Goal: Task Accomplishment & Management: Manage account settings

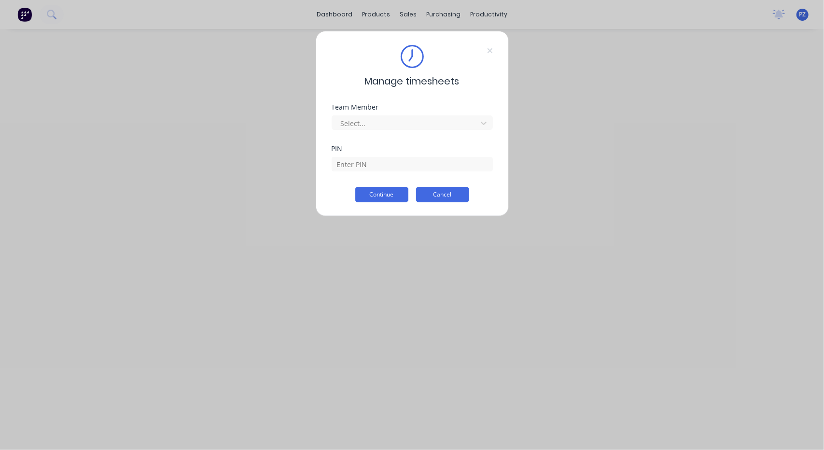
click at [438, 193] on button "Cancel" at bounding box center [442, 194] width 53 height 15
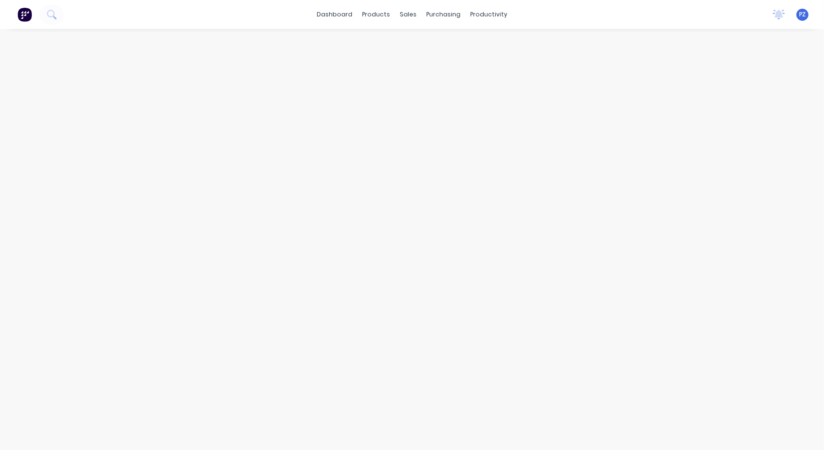
click at [802, 17] on span "PZ" at bounding box center [802, 14] width 7 height 9
click at [708, 102] on div "Profile" at bounding box center [716, 101] width 19 height 9
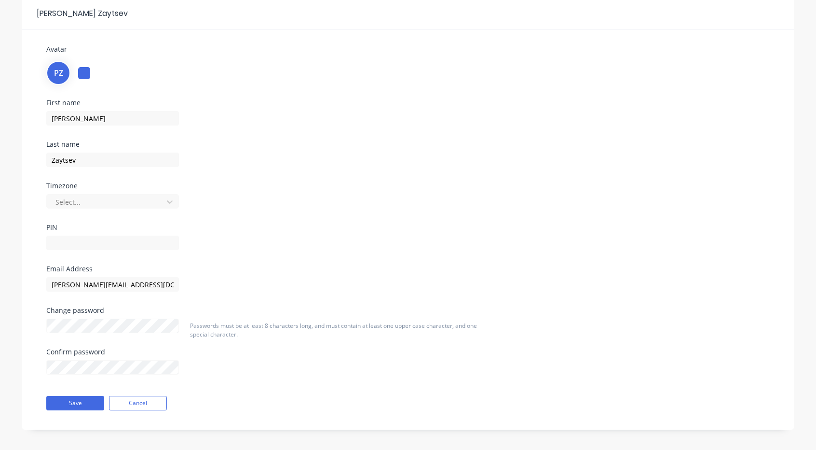
scroll to position [44, 0]
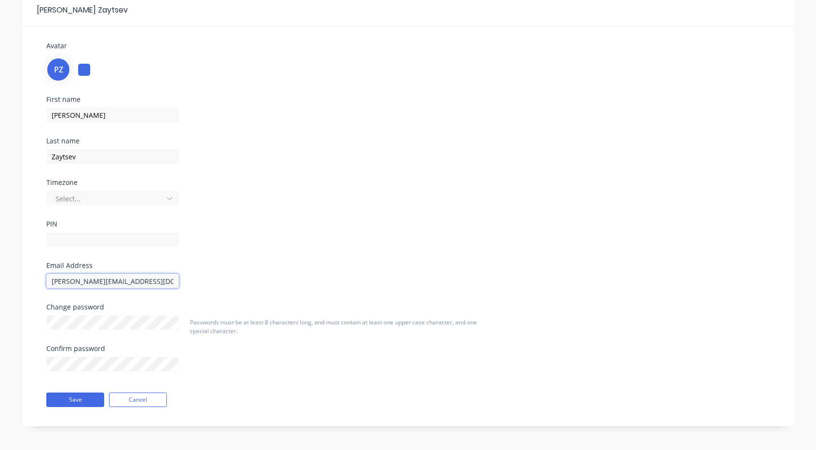
click at [152, 276] on input "[PERSON_NAME][EMAIL_ADDRESS][DOMAIN_NAME]" at bounding box center [112, 281] width 133 height 14
click at [117, 275] on input "[PERSON_NAME][EMAIL_ADDRESS][DOMAIN_NAME]" at bounding box center [112, 281] width 133 height 14
drag, startPoint x: 144, startPoint y: 280, endPoint x: 7, endPoint y: 277, distance: 137.1
click at [7, 277] on div "[PERSON_NAME] Avatar PZ First name [PERSON_NAME] Last name [PERSON_NAME] Timezo…" at bounding box center [408, 217] width 816 height 465
paste input "[PERSON_NAME][EMAIL_ADDRESS][PERSON_NAME][DOMAIN_NAME]"
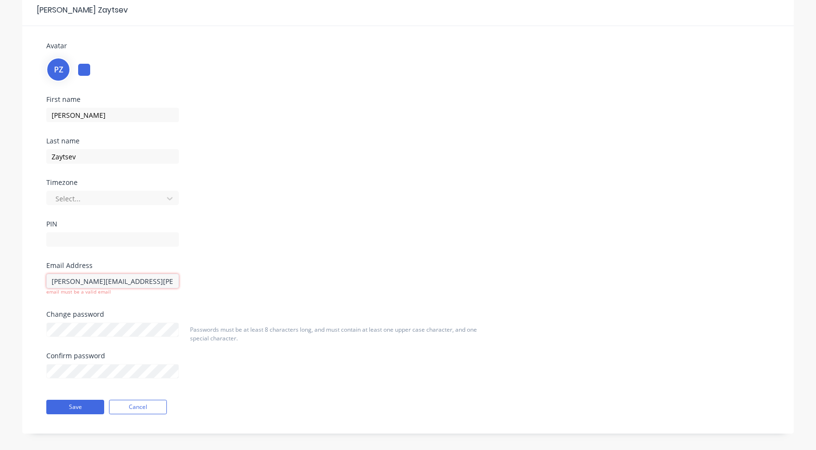
click at [53, 279] on input "[PERSON_NAME][EMAIL_ADDRESS][PERSON_NAME][DOMAIN_NAME]" at bounding box center [112, 281] width 133 height 14
type input "[PERSON_NAME][EMAIL_ADDRESS][PERSON_NAME][DOMAIN_NAME]"
click at [269, 215] on div "Timezone Select..." at bounding box center [162, 199] width 232 height 41
click at [66, 400] on button "Save" at bounding box center [75, 399] width 58 height 14
click at [73, 400] on button "Save" at bounding box center [75, 399] width 58 height 14
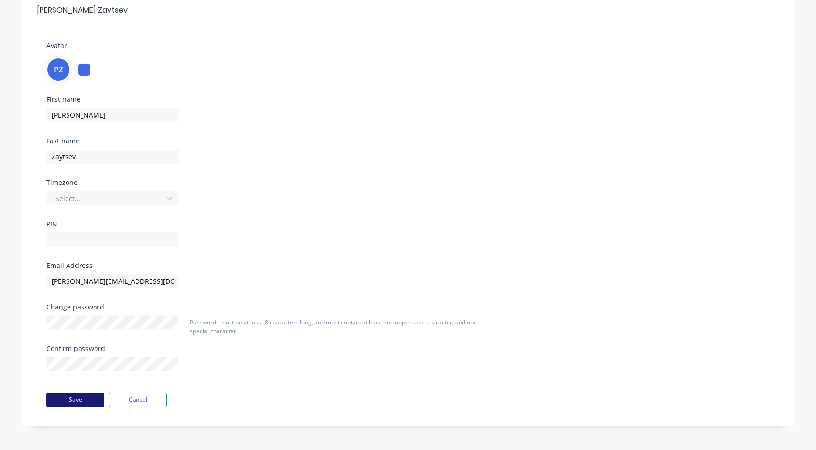
click at [69, 401] on button "Save" at bounding box center [75, 399] width 58 height 14
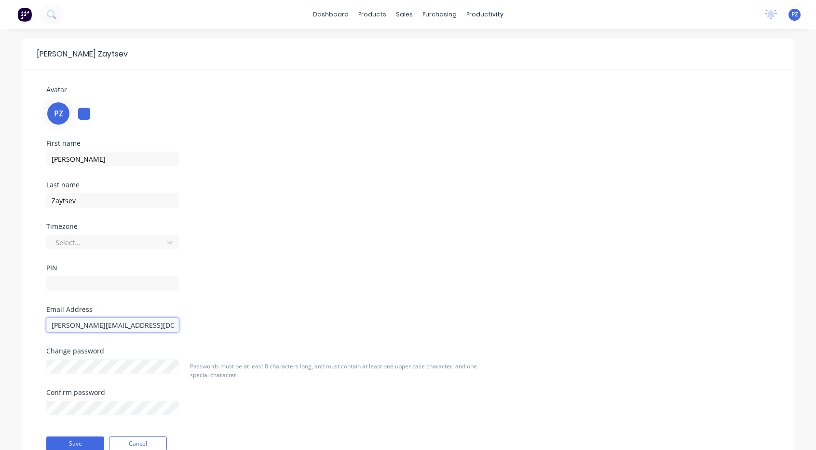
click at [61, 323] on input "[PERSON_NAME][EMAIL_ADDRESS][DOMAIN_NAME]" at bounding box center [112, 324] width 133 height 14
click at [430, 299] on div "First name [PERSON_NAME] Last name [PERSON_NAME] Timezone Select... PIN" at bounding box center [408, 223] width 738 height 166
click at [139, 319] on input "[PERSON_NAME][EMAIL_ADDRESS][DOMAIN_NAME]" at bounding box center [112, 324] width 133 height 14
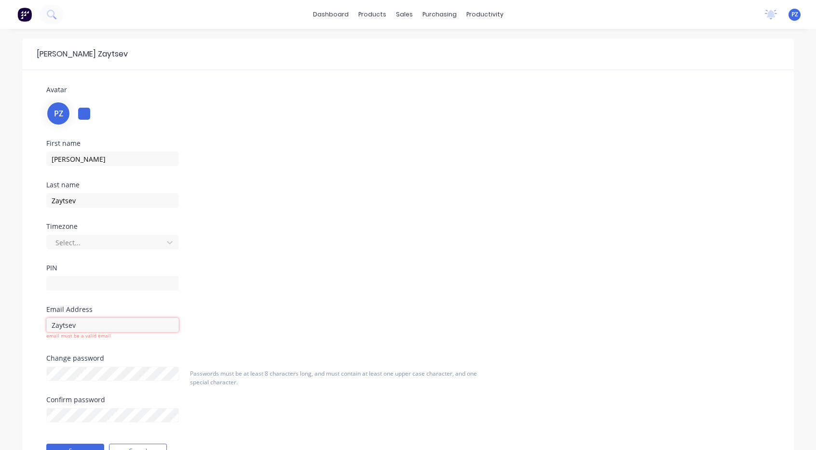
drag, startPoint x: 105, startPoint y: 327, endPoint x: 9, endPoint y: 324, distance: 96.1
click at [0, 319] on div "Pavel Zaytsev Avatar PZ First name Pavel Last name Zaytsev Timezone Select... P…" at bounding box center [408, 265] width 816 height 472
type input "pavel.zaytsev@nmi.co.nz"
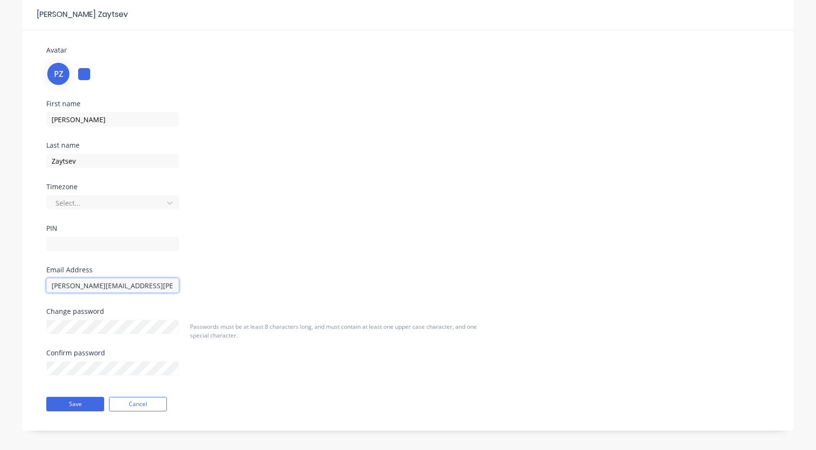
scroll to position [44, 0]
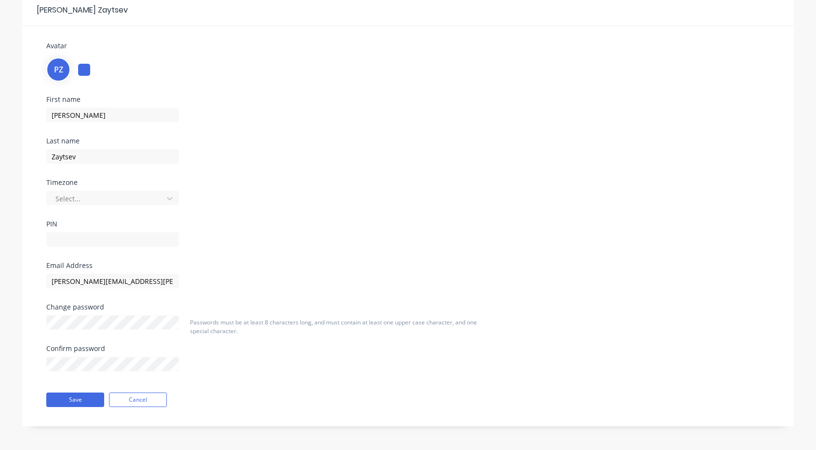
click at [357, 329] on div "Passwords must be at least 8 characters long, and must contain at least one upp…" at bounding box center [340, 352] width 308 height 69
click at [71, 398] on button "Save" at bounding box center [75, 399] width 58 height 14
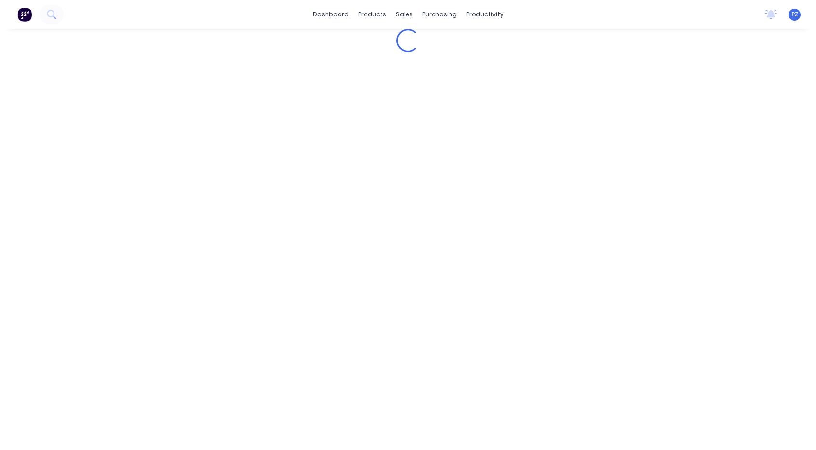
scroll to position [0, 0]
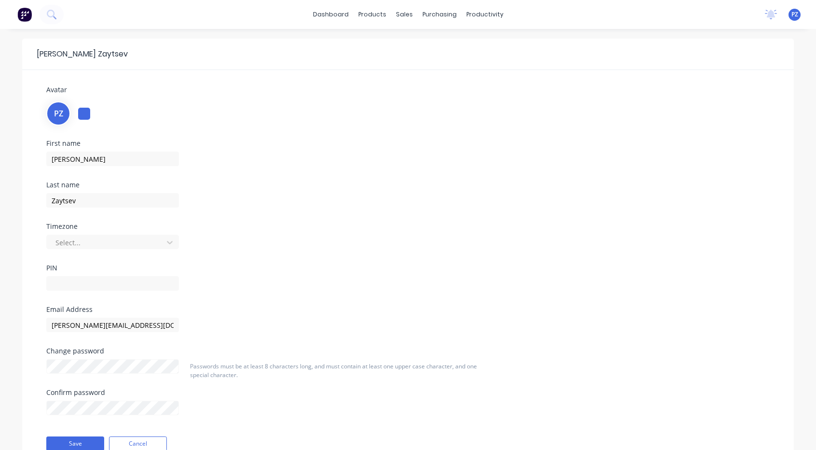
click at [798, 15] on span "PZ" at bounding box center [795, 14] width 7 height 9
click at [698, 103] on button "Profile" at bounding box center [735, 101] width 128 height 19
click at [377, 169] on div "First name [PERSON_NAME] Last name [PERSON_NAME] Timezone Select... PIN" at bounding box center [408, 223] width 738 height 166
click at [318, 179] on div "First name [PERSON_NAME] Last name [PERSON_NAME] Timezone Select... PIN" at bounding box center [408, 223] width 738 height 166
click at [168, 246] on icon at bounding box center [170, 242] width 10 height 10
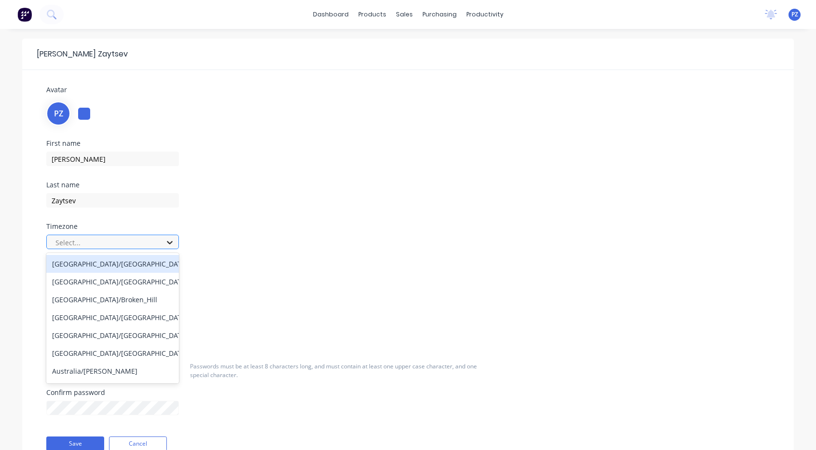
click at [173, 244] on icon at bounding box center [170, 242] width 10 height 10
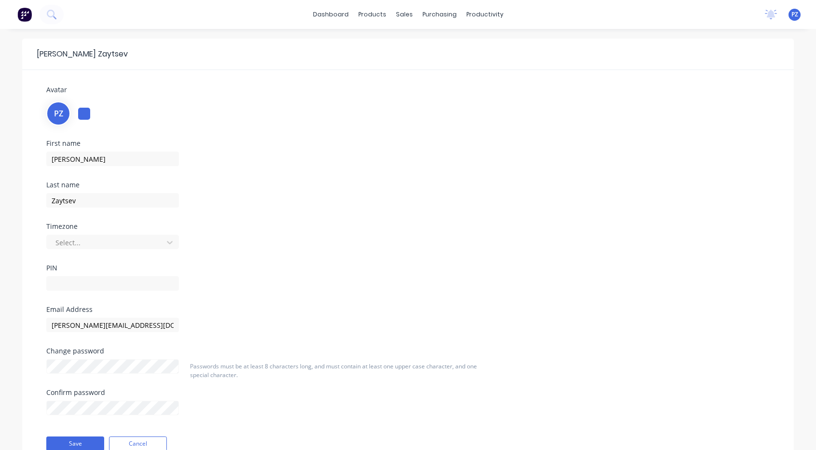
click at [27, 5] on button at bounding box center [24, 14] width 20 height 19
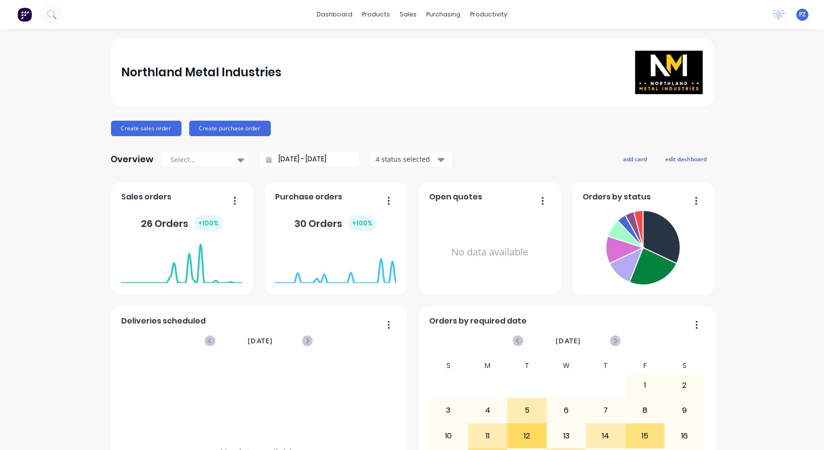
click at [799, 18] on span "PZ" at bounding box center [802, 14] width 7 height 9
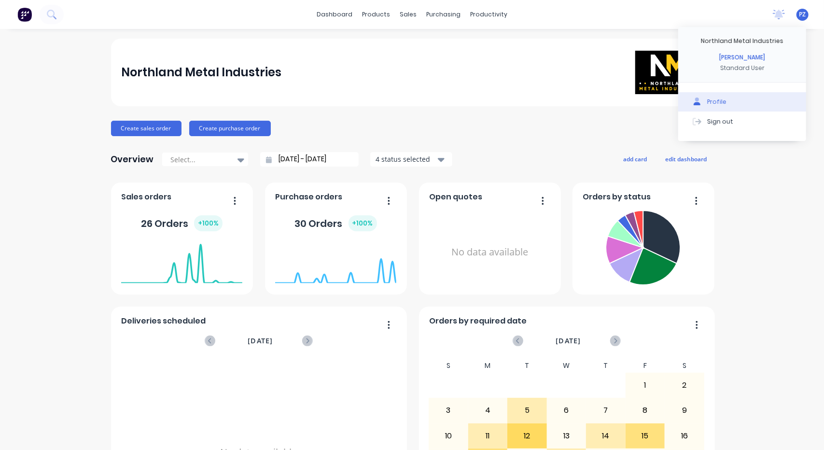
click at [707, 97] on div "Profile" at bounding box center [716, 101] width 19 height 9
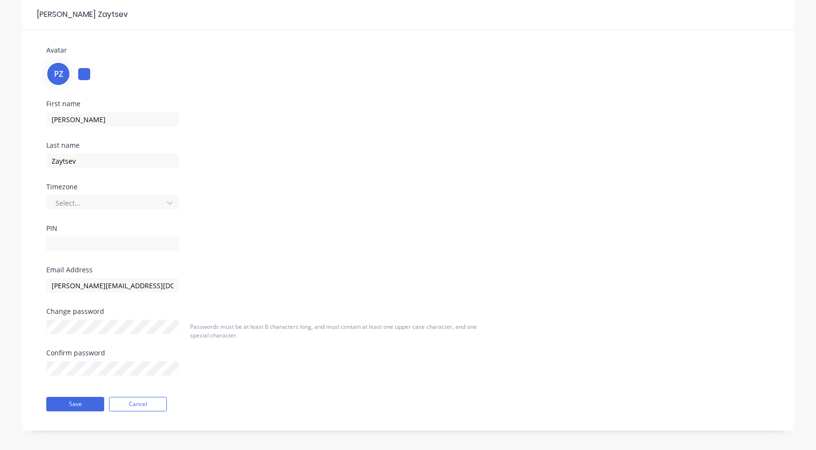
scroll to position [44, 0]
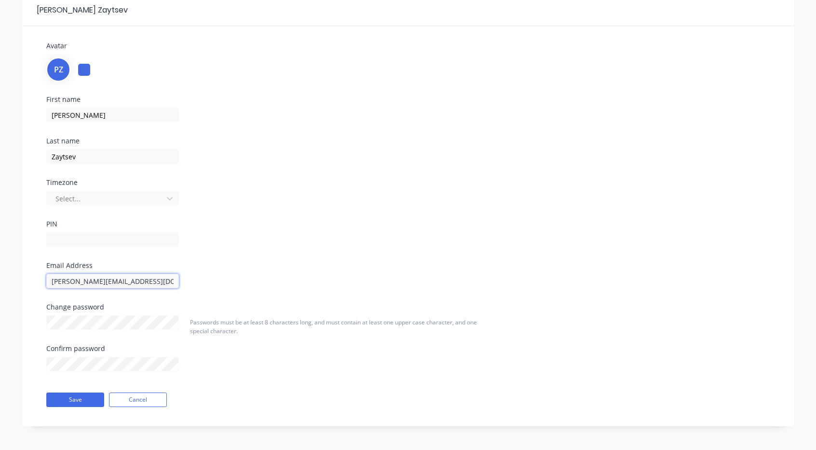
drag, startPoint x: 137, startPoint y: 282, endPoint x: 0, endPoint y: 279, distance: 137.1
click at [0, 279] on div "Pavel Zaytsev Avatar PZ First name Pavel Last name Zaytsev Timezone Select... P…" at bounding box center [408, 217] width 816 height 465
click at [436, 214] on div "First name [PERSON_NAME] Last name [PERSON_NAME] Timezone Select... PIN" at bounding box center [408, 179] width 738 height 166
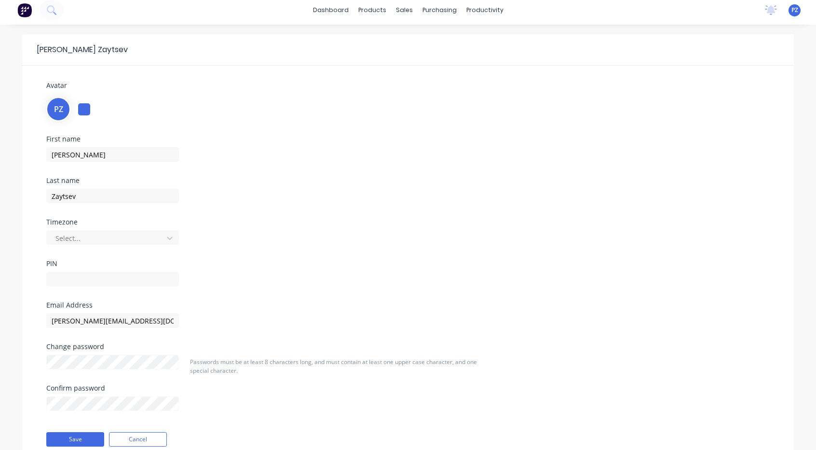
scroll to position [0, 0]
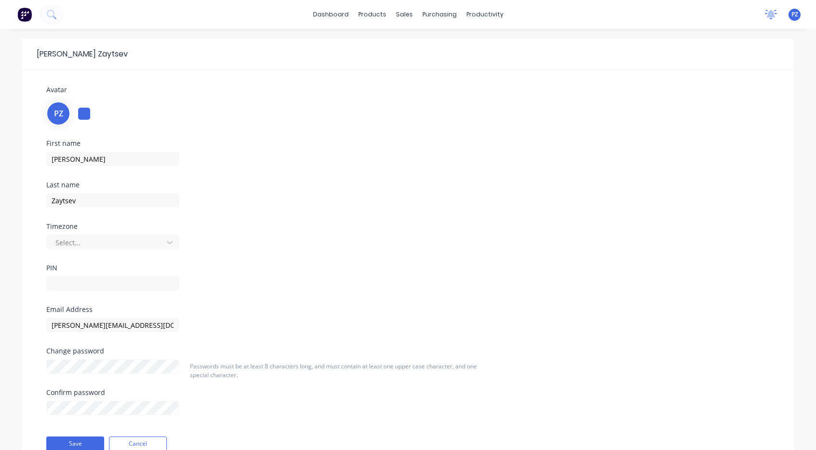
click at [772, 16] on icon at bounding box center [771, 14] width 9 height 8
click at [796, 19] on div "PZ Northland Metal Industries Pavel Zaytsev Standard User Profile Sign out" at bounding box center [795, 15] width 12 height 12
click at [612, 197] on div "First name [PERSON_NAME] Last name [PERSON_NAME] Timezone Select... PIN" at bounding box center [408, 223] width 738 height 166
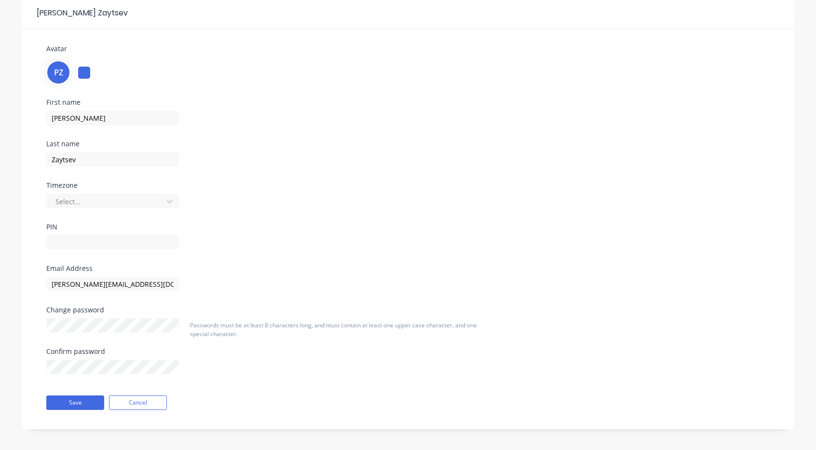
scroll to position [44, 0]
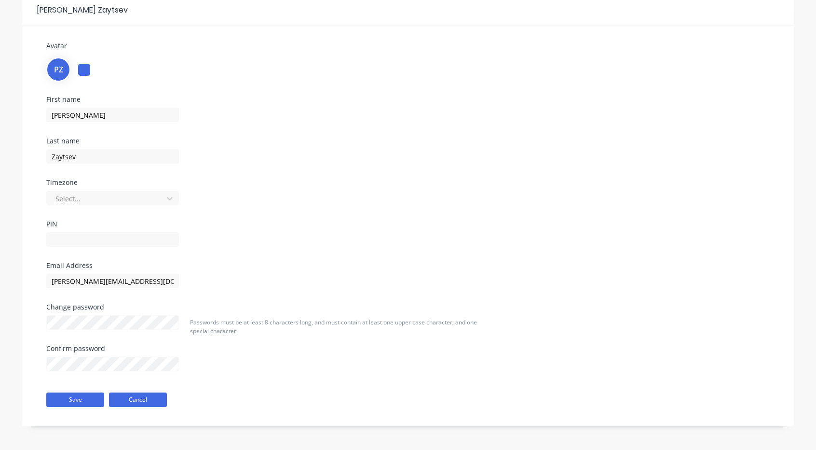
click at [146, 392] on button "Cancel" at bounding box center [138, 399] width 58 height 14
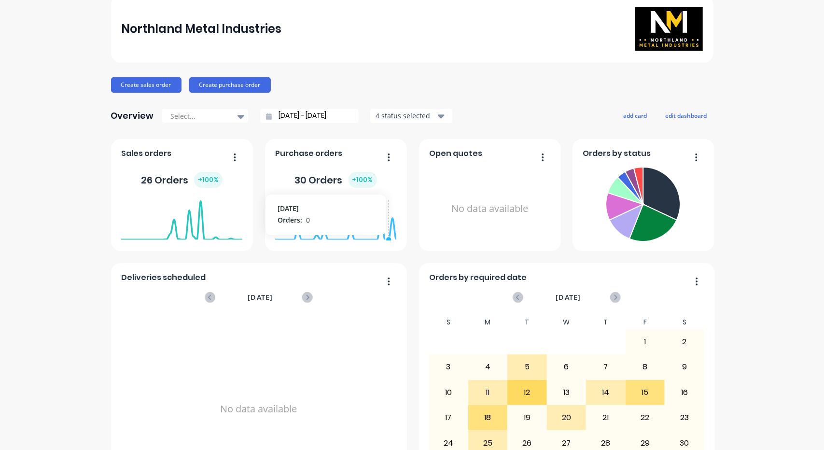
scroll to position [101, 0]
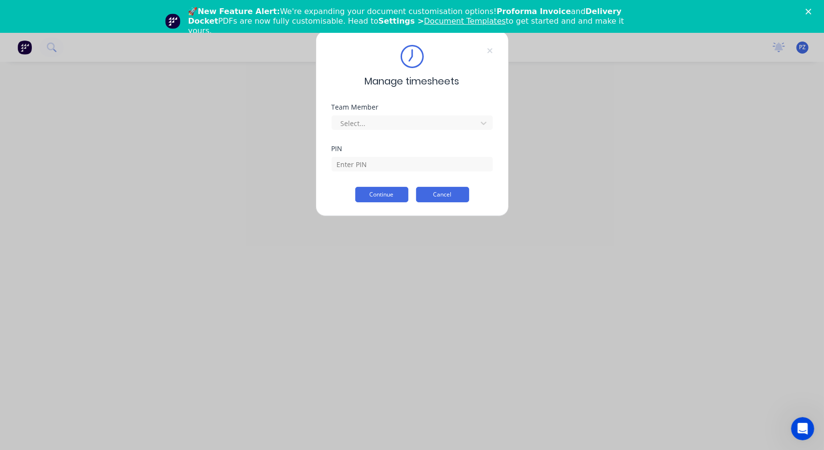
click at [435, 196] on button "Cancel" at bounding box center [442, 194] width 53 height 15
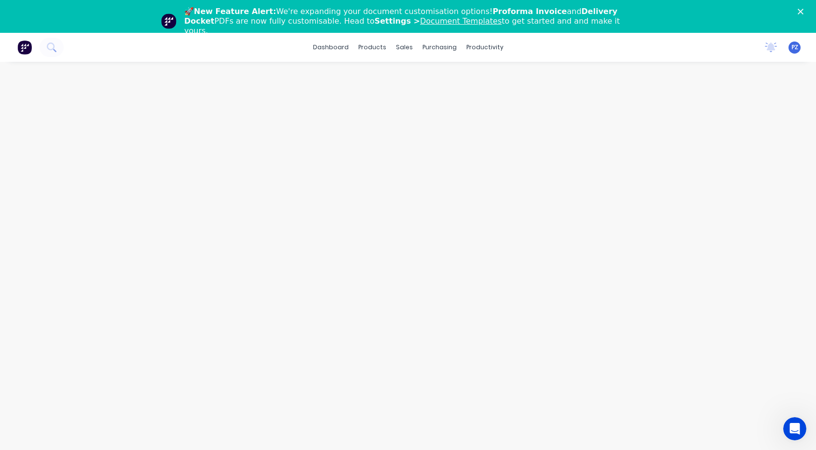
click at [792, 45] on span "PZ" at bounding box center [795, 47] width 7 height 9
click at [695, 136] on div at bounding box center [689, 134] width 14 height 9
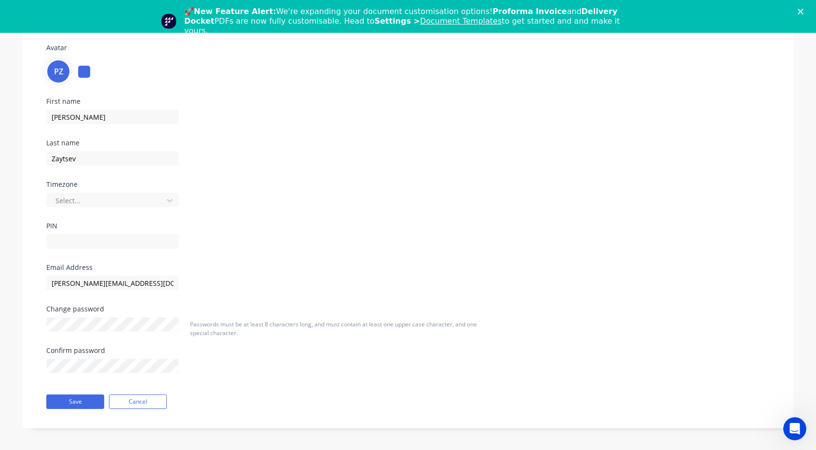
scroll to position [77, 0]
click at [377, 218] on div "First name [PERSON_NAME] Last name [PERSON_NAME] Timezone Select... PIN" at bounding box center [408, 179] width 738 height 166
click at [804, 10] on icon "Close" at bounding box center [801, 12] width 6 height 6
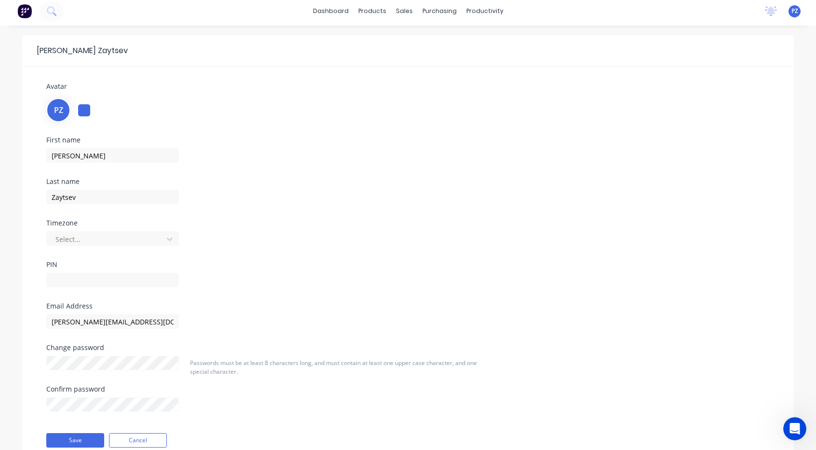
scroll to position [0, 0]
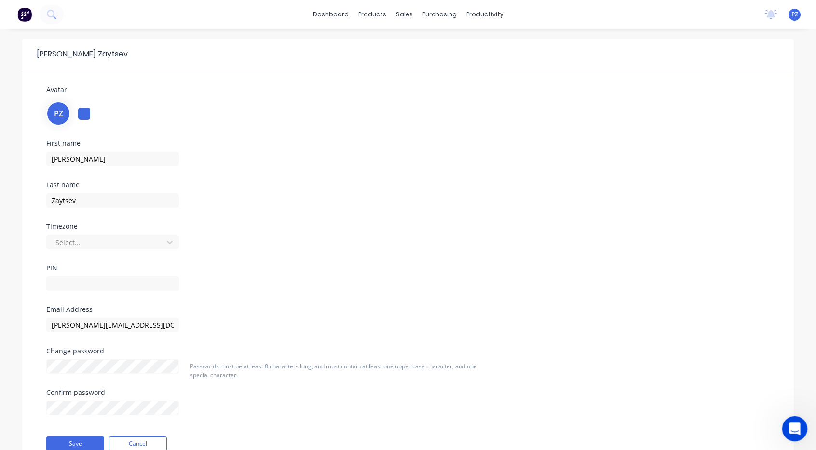
click at [795, 424] on icon "Open Intercom Messenger" at bounding box center [794, 427] width 16 height 16
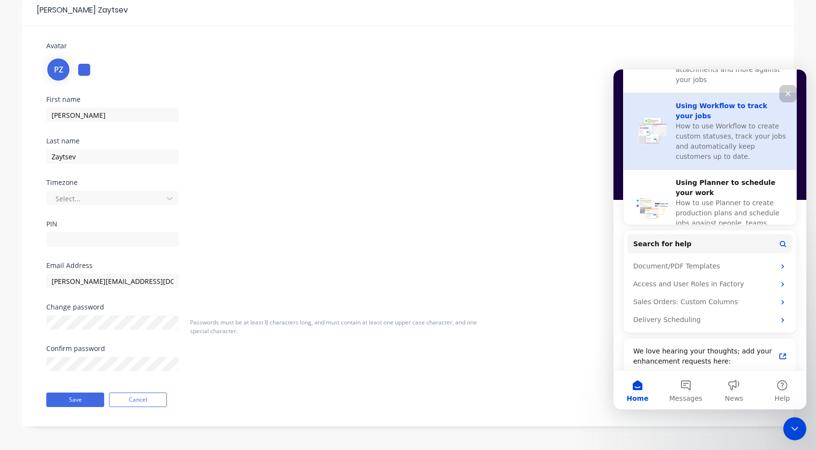
scroll to position [358, 0]
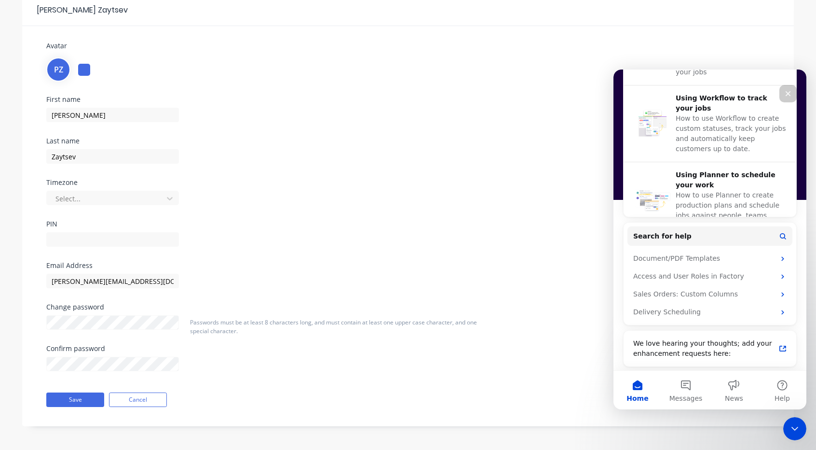
click at [409, 154] on div "First name [PERSON_NAME] Last name [PERSON_NAME] Timezone Select... PIN" at bounding box center [408, 179] width 738 height 166
